Goal: Task Accomplishment & Management: Use online tool/utility

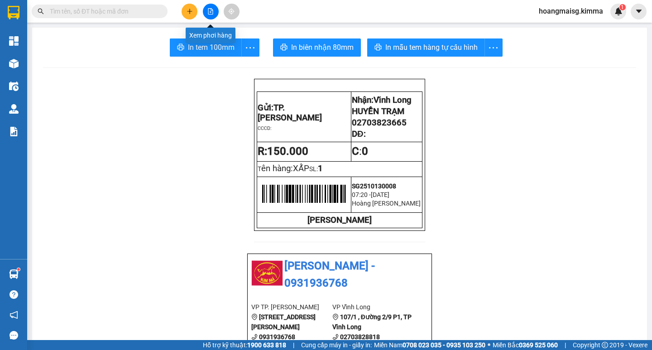
click at [210, 10] on icon "file-add" at bounding box center [210, 11] width 6 height 6
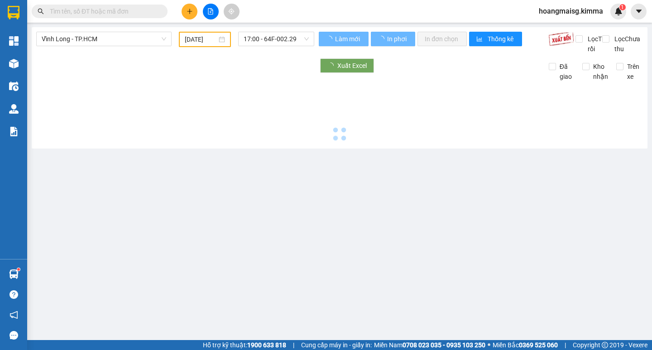
type input "[DATE]"
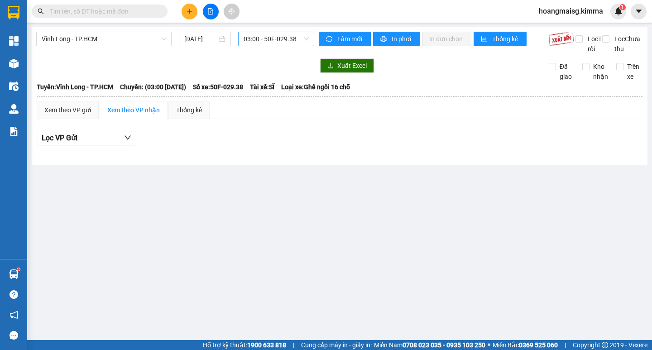
click at [290, 37] on span "03:00 - 50F-029.38" at bounding box center [276, 39] width 65 height 14
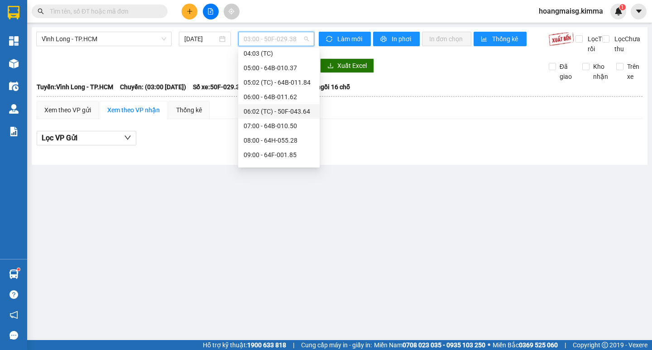
scroll to position [91, 0]
click at [279, 128] on div "08:00 - 64H-055.28" at bounding box center [279, 126] width 71 height 10
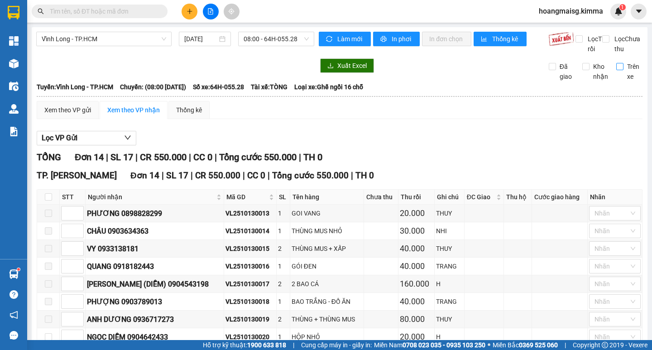
click at [616, 74] on label "Trên xe" at bounding box center [629, 72] width 27 height 20
click at [616, 70] on input "Trên xe" at bounding box center [619, 66] width 7 height 7
checkbox input "true"
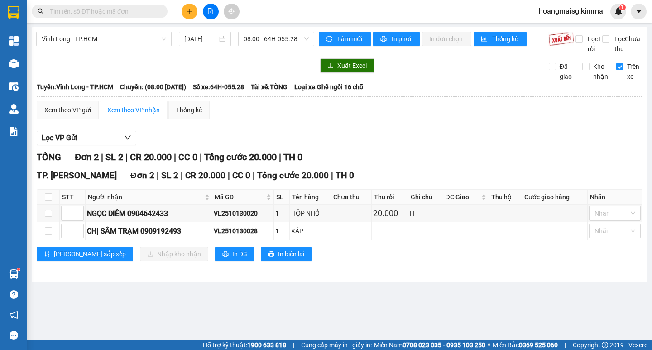
click at [85, 13] on input "text" at bounding box center [103, 11] width 107 height 10
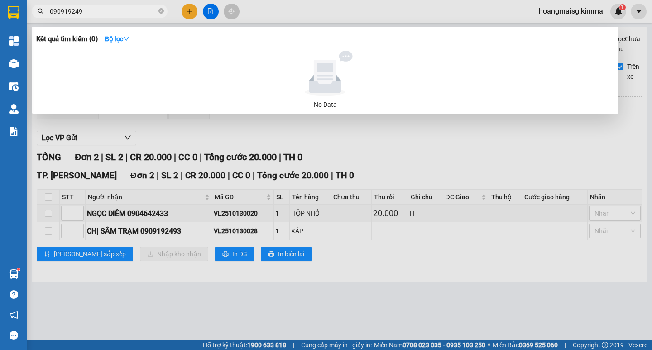
type input "0909192493"
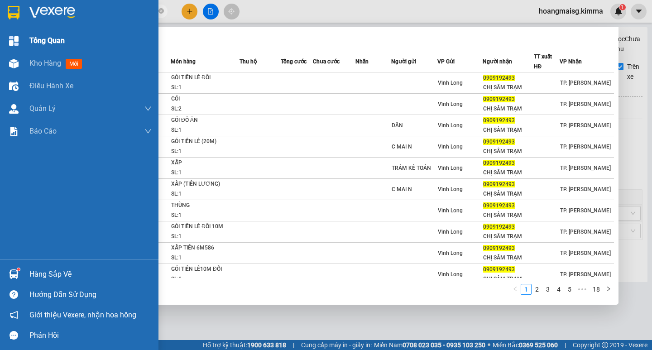
drag, startPoint x: 104, startPoint y: 13, endPoint x: 0, endPoint y: 32, distance: 105.4
click at [0, 32] on section "Kết quả tìm kiếm ( 171 ) Bộ lọc Mã ĐH Trạng thái Món hàng Thu hộ Tổng cước Chưa…" at bounding box center [326, 175] width 652 height 350
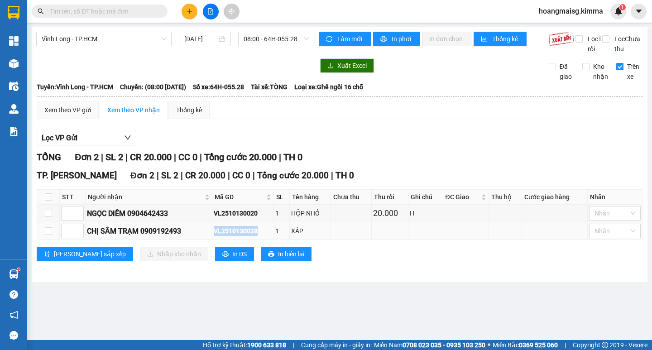
drag, startPoint x: 267, startPoint y: 239, endPoint x: 229, endPoint y: 241, distance: 37.7
click at [219, 236] on div "VL2510130028" at bounding box center [243, 231] width 58 height 10
copy div "VL2510130028"
click at [86, 8] on input "text" at bounding box center [103, 11] width 107 height 10
paste input "VL2510130028"
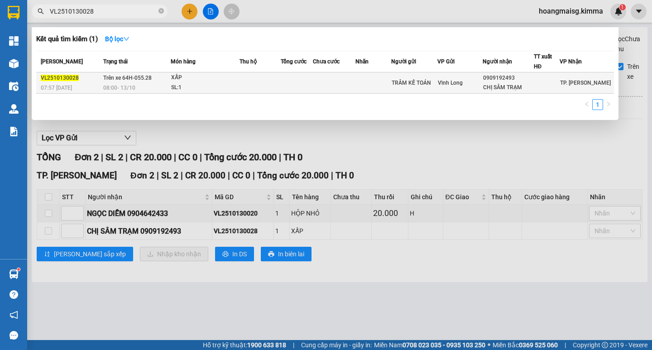
type input "VL2510130028"
click at [207, 79] on div "XẤP" at bounding box center [205, 78] width 68 height 10
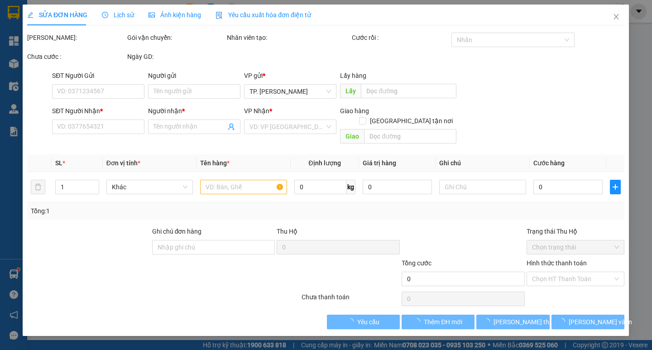
type input "TRÂM KẾ TOÁN"
type input "0909192493"
type input "CHỊ SÂM TRẠM"
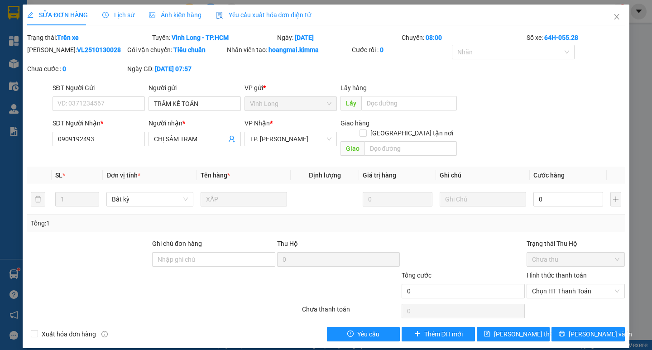
click at [121, 12] on span "Lịch sử" at bounding box center [118, 14] width 32 height 7
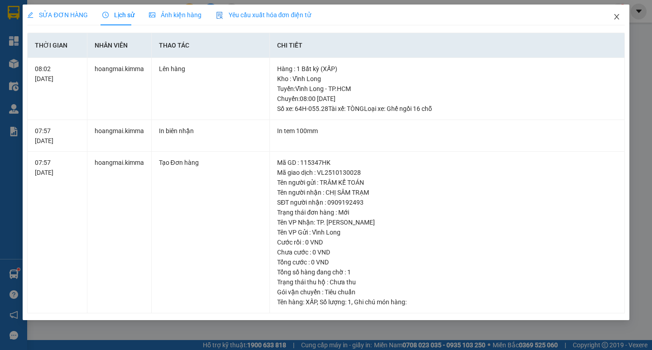
click at [618, 16] on icon "close" at bounding box center [616, 16] width 5 height 5
